Goal: Task Accomplishment & Management: Use online tool/utility

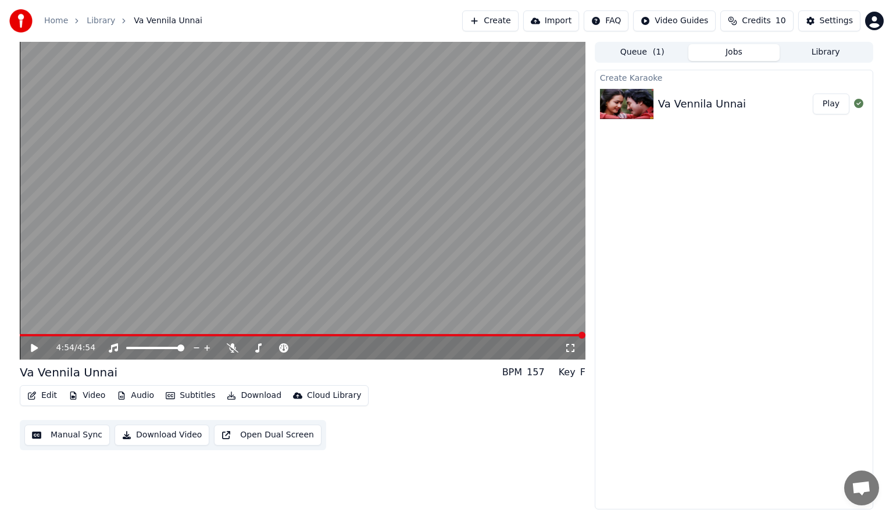
click at [72, 437] on button "Manual Sync" at bounding box center [66, 435] width 85 height 21
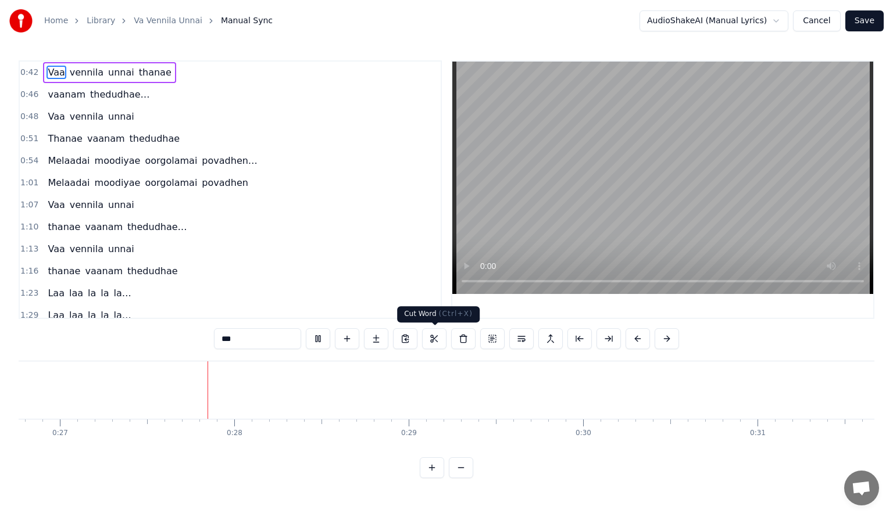
scroll to position [0, 4699]
click at [23, 447] on div "Vaa vennila unnai thanae vaanam thedudhae… Vaa vennila unnai [PERSON_NAME] vaan…" at bounding box center [446, 404] width 855 height 87
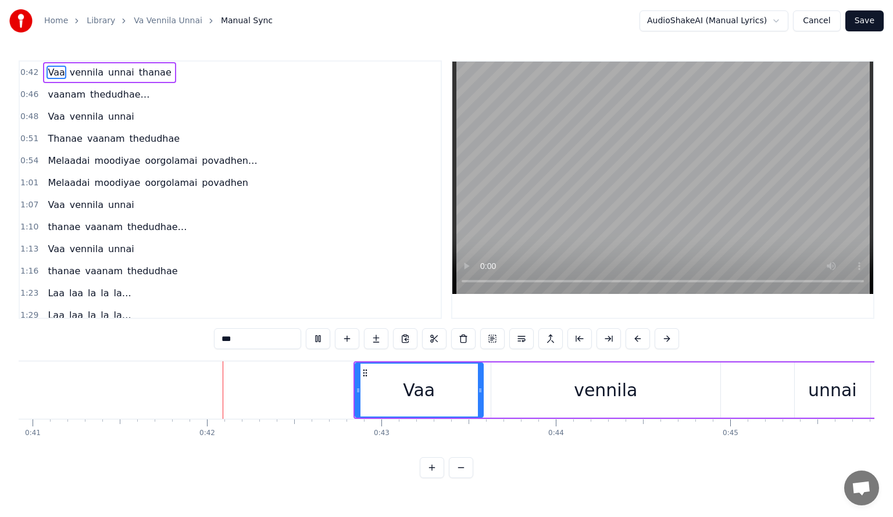
scroll to position [0, 7156]
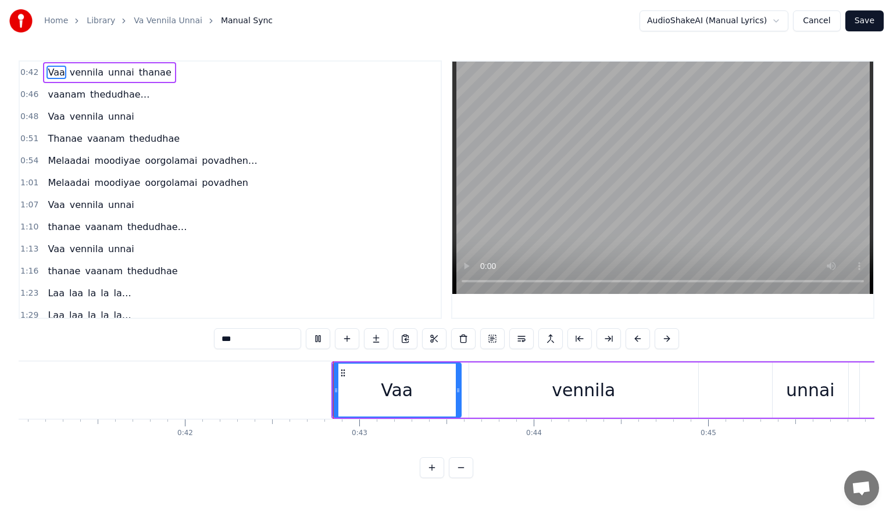
click at [176, 24] on link "Va Vennila Unnai" at bounding box center [168, 21] width 69 height 12
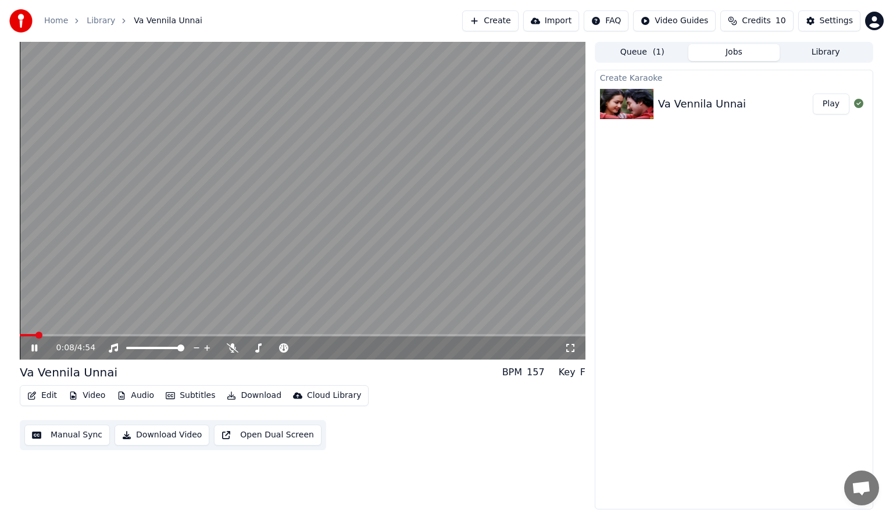
click at [53, 337] on div "0:08 / 4:54" at bounding box center [302, 347] width 565 height 23
click at [53, 332] on video at bounding box center [302, 201] width 565 height 318
click at [49, 335] on span at bounding box center [302, 335] width 565 height 2
click at [60, 335] on span at bounding box center [302, 335] width 565 height 2
click at [67, 334] on span at bounding box center [302, 335] width 565 height 2
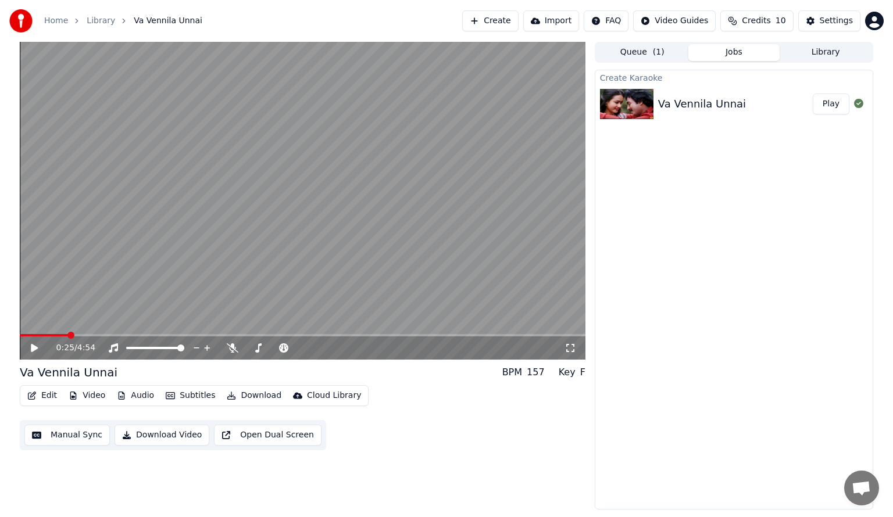
click at [36, 344] on icon at bounding box center [42, 347] width 27 height 9
click at [67, 333] on video at bounding box center [302, 201] width 565 height 318
click at [67, 335] on span at bounding box center [46, 335] width 52 height 2
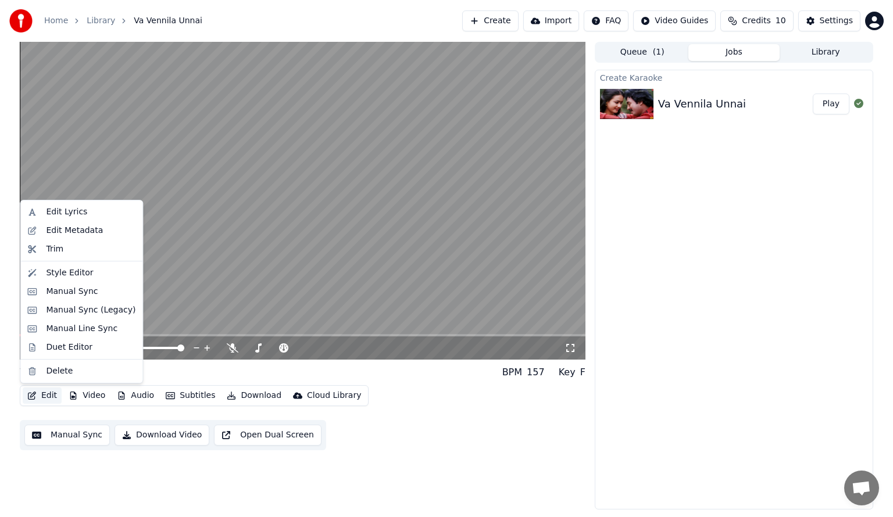
click at [45, 396] on button "Edit" at bounding box center [42, 396] width 39 height 16
click at [51, 247] on div "Trim" at bounding box center [54, 250] width 17 height 12
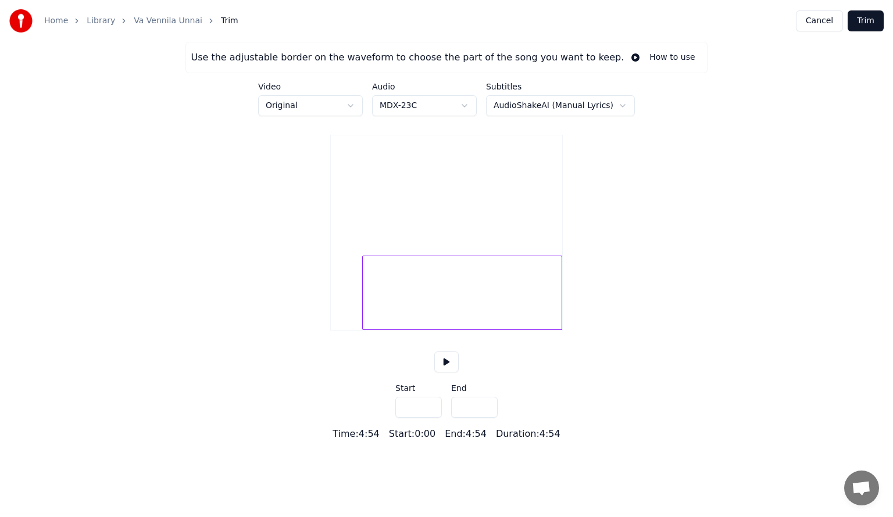
click at [363, 321] on div at bounding box center [364, 292] width 3 height 73
click at [360, 312] on div at bounding box center [361, 292] width 3 height 73
click at [360, 314] on div at bounding box center [361, 292] width 3 height 73
click at [356, 318] on div at bounding box center [357, 292] width 3 height 73
click at [350, 321] on div at bounding box center [351, 292] width 3 height 73
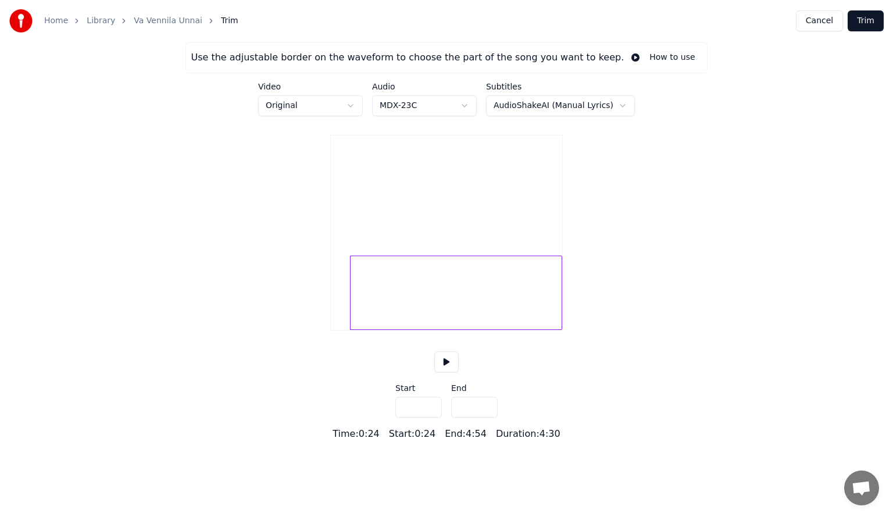
click at [350, 319] on div at bounding box center [456, 293] width 212 height 74
click at [349, 321] on div at bounding box center [350, 292] width 3 height 73
click at [349, 321] on div at bounding box center [349, 292] width 3 height 73
click at [348, 323] on div at bounding box center [347, 292] width 3 height 73
type input "****"
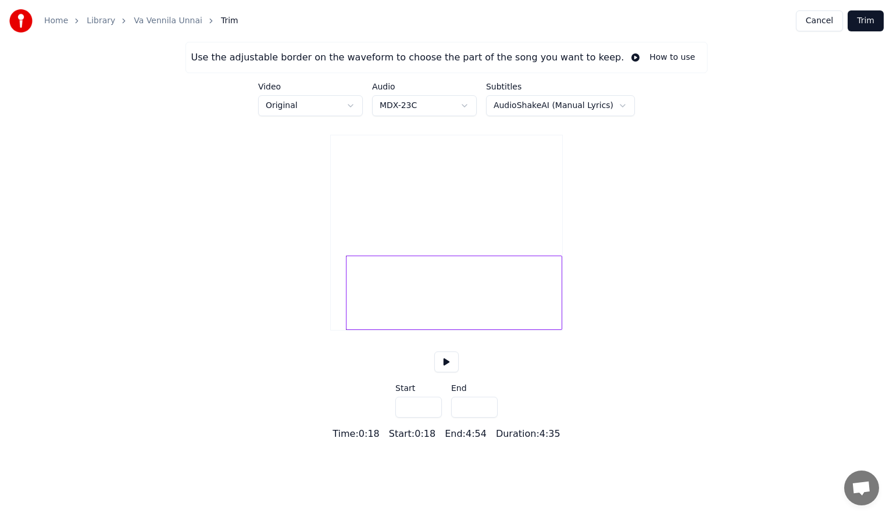
click at [347, 309] on div at bounding box center [347, 292] width 3 height 73
click at [869, 24] on button "Trim" at bounding box center [865, 20] width 36 height 21
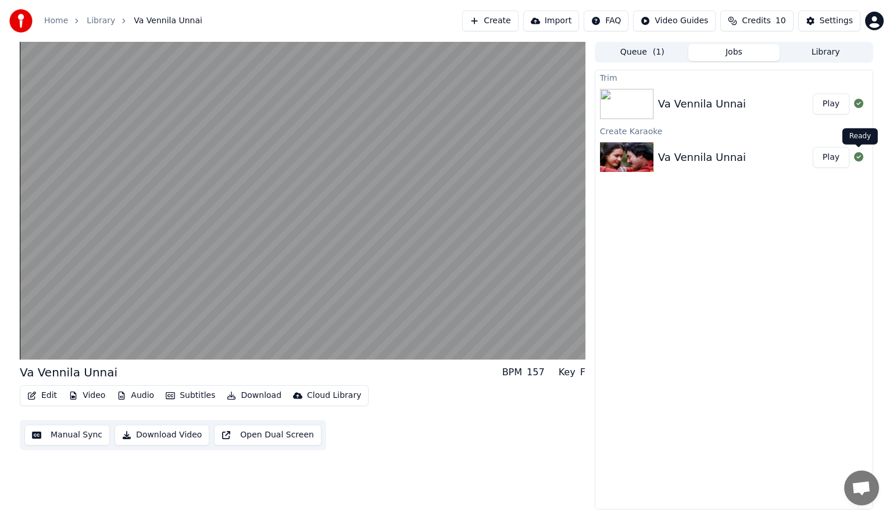
click at [860, 160] on icon at bounding box center [858, 156] width 9 height 9
click at [235, 399] on button "Download" at bounding box center [254, 396] width 64 height 16
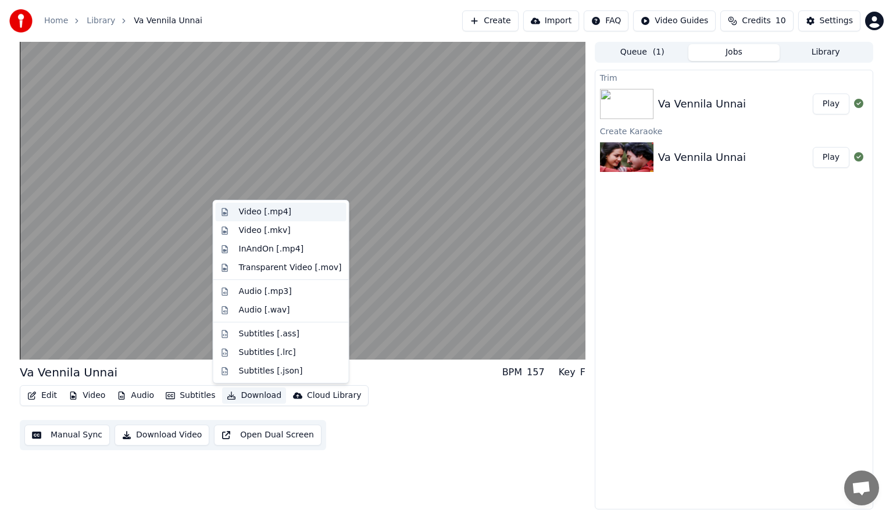
click at [232, 214] on div "Video [.mp4]" at bounding box center [281, 212] width 131 height 19
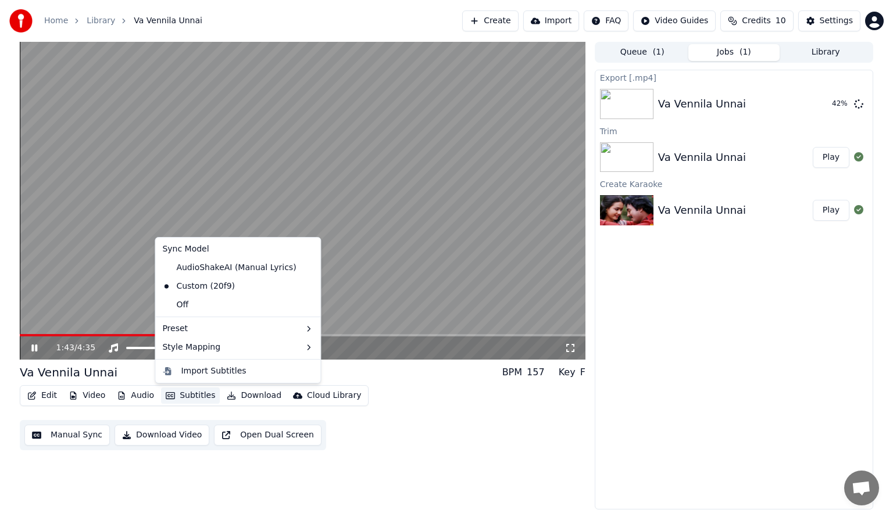
click at [171, 395] on button "Subtitles" at bounding box center [190, 396] width 59 height 16
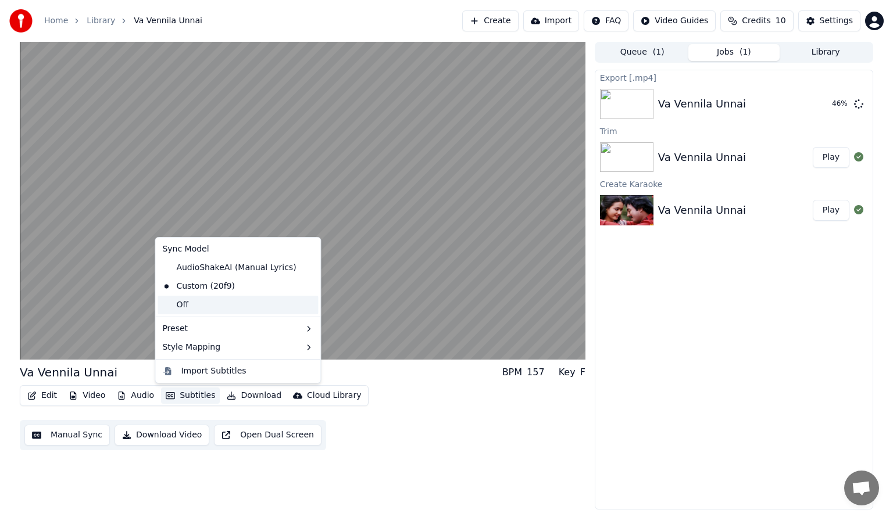
click at [179, 307] on div "Off" at bounding box center [237, 305] width 160 height 19
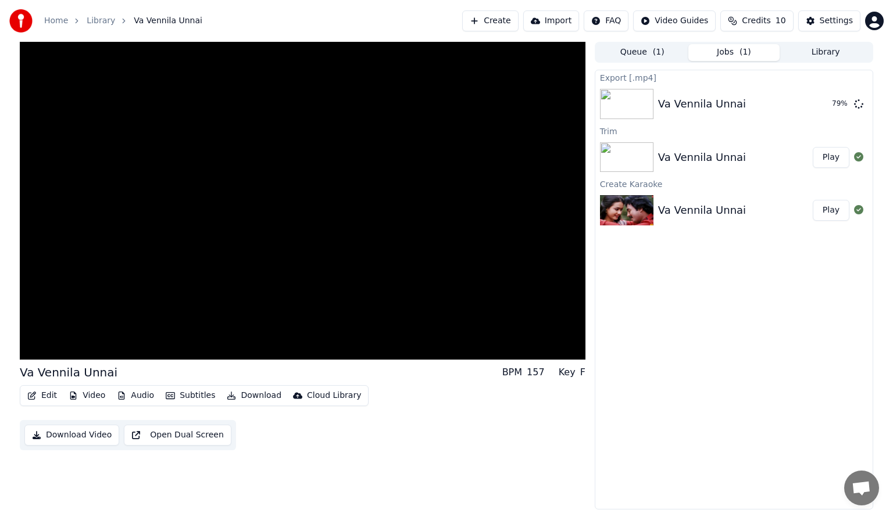
click at [231, 425] on button "Open Dual Screen" at bounding box center [178, 435] width 108 height 21
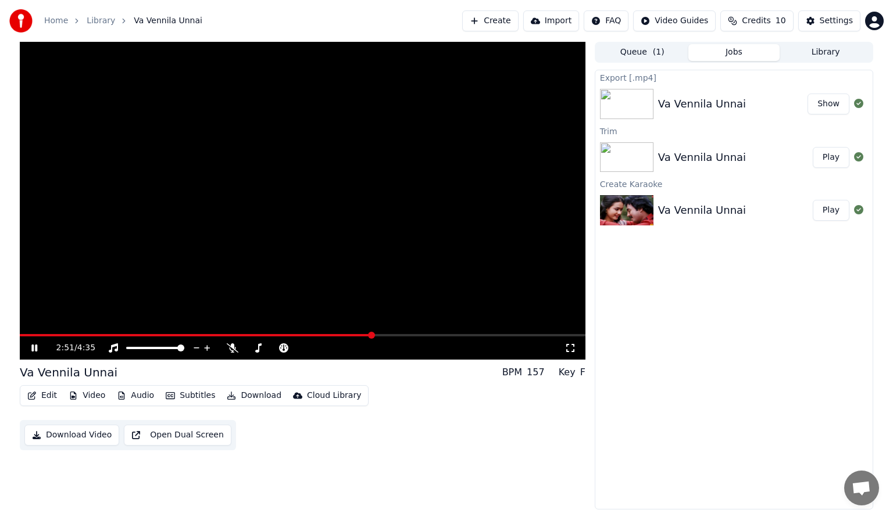
click at [450, 316] on video at bounding box center [302, 201] width 565 height 318
